Goal: Information Seeking & Learning: Check status

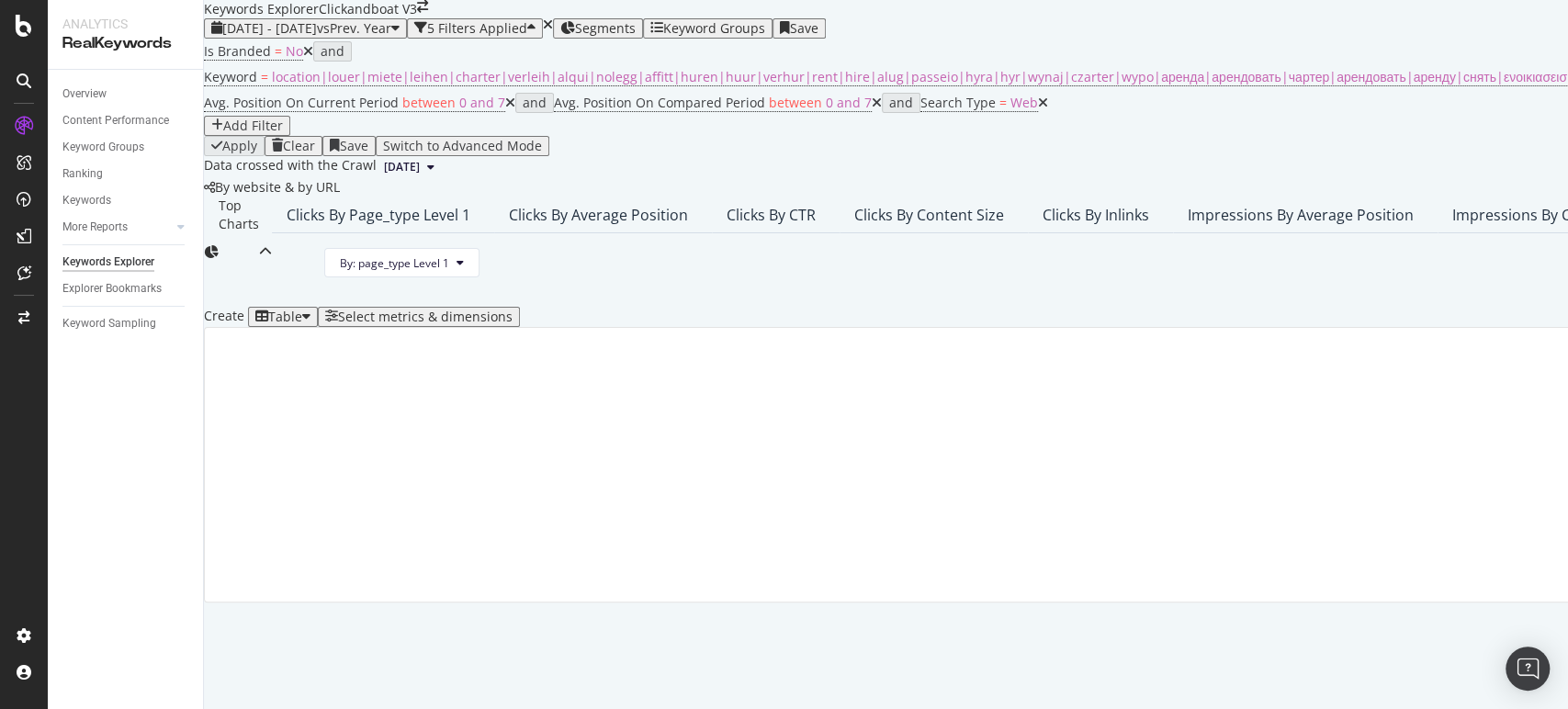
click at [10, 708] on icon "close toast" at bounding box center [5, 718] width 10 height 19
